Goal: Ask a question: Seek information or help from site administrators or community

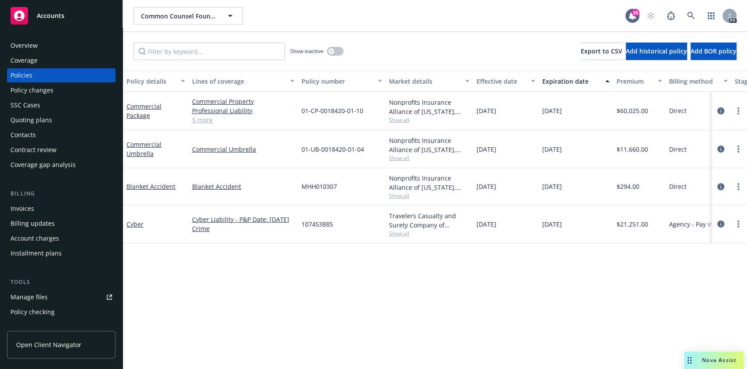
click at [727, 362] on span "Nova Assist" at bounding box center [719, 359] width 35 height 7
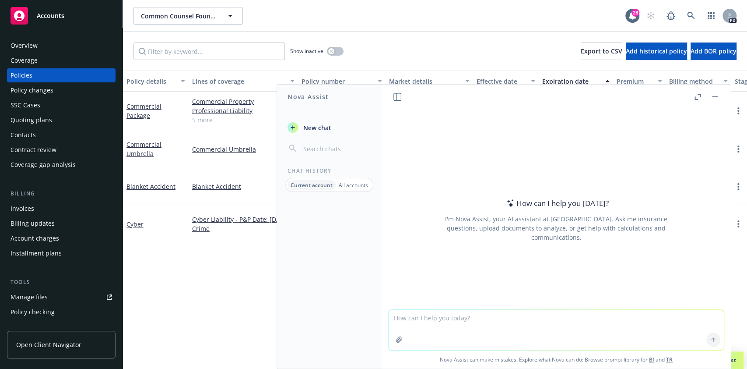
click at [475, 327] on textarea at bounding box center [556, 330] width 335 height 40
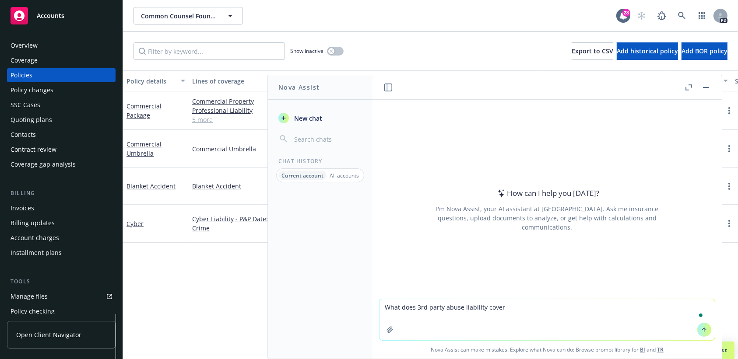
type textarea "What does 3rd party abuse liability cover?"
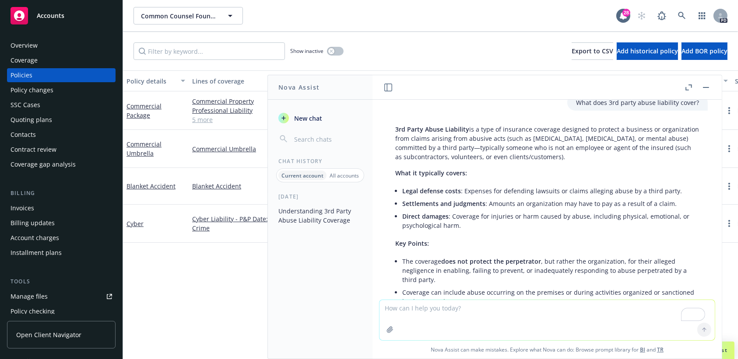
scroll to position [4, 0]
